Goal: Navigation & Orientation: Find specific page/section

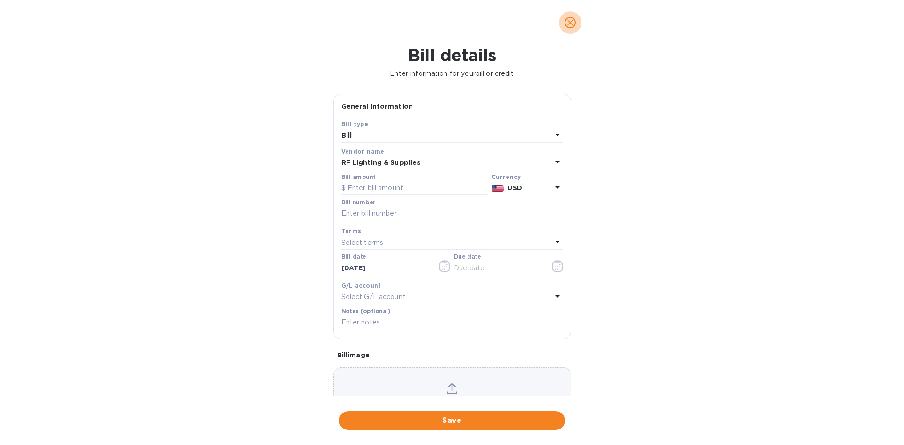
click at [568, 22] on icon "close" at bounding box center [570, 22] width 9 height 9
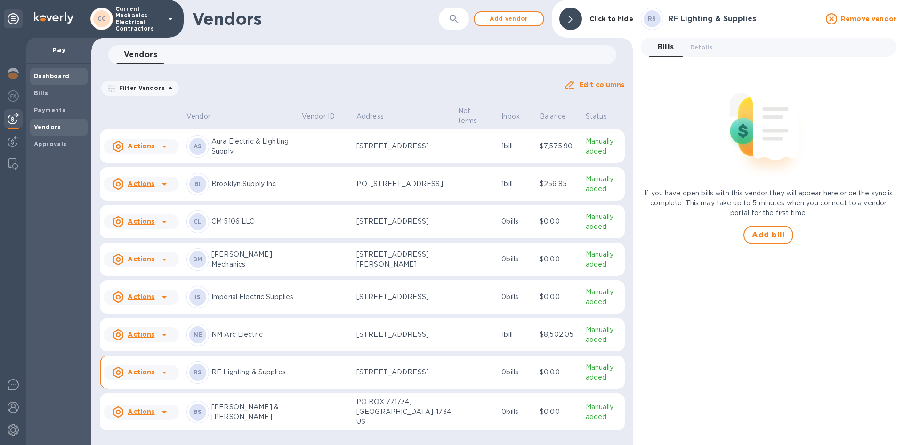
click at [57, 79] on b "Dashboard" at bounding box center [52, 76] width 36 height 7
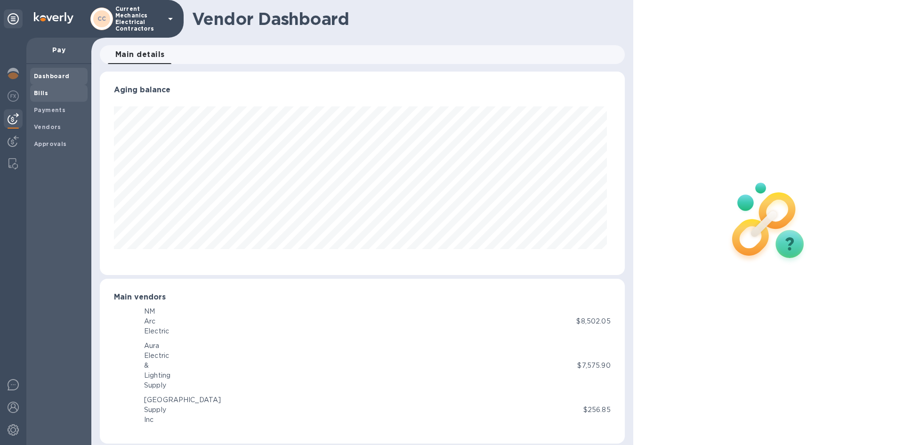
scroll to position [203, 521]
click at [63, 96] on span "Bills" at bounding box center [59, 93] width 50 height 9
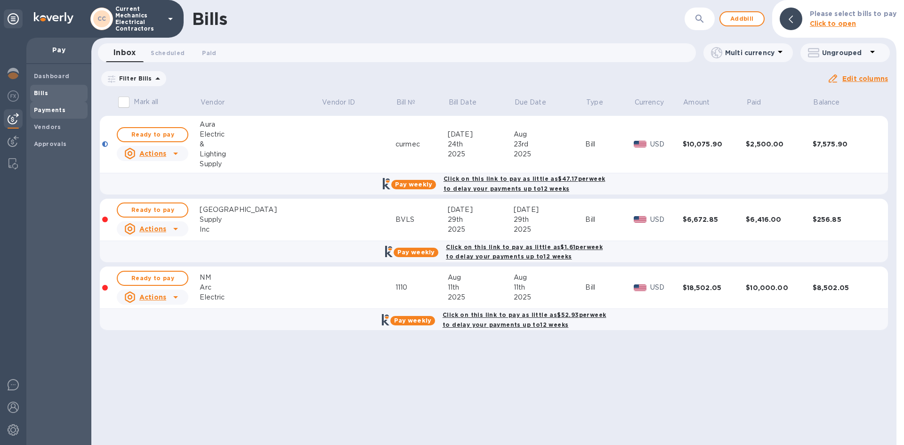
click at [65, 111] on span "Payments" at bounding box center [59, 109] width 50 height 9
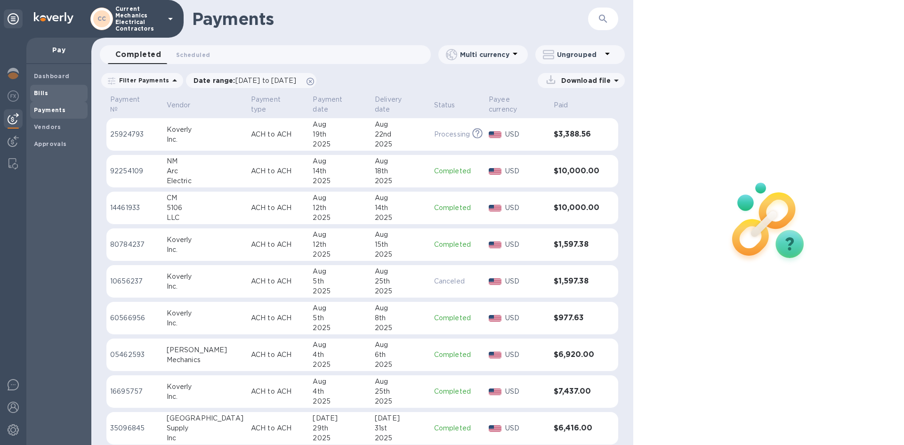
click at [64, 97] on span "Bills" at bounding box center [59, 93] width 50 height 9
